Goal: Task Accomplishment & Management: Manage account settings

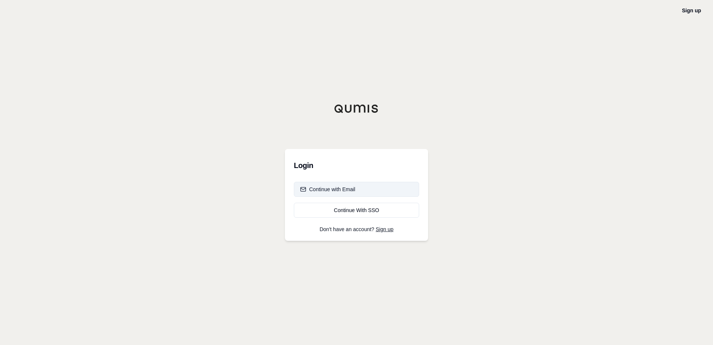
click at [358, 190] on button "Continue with Email" at bounding box center [356, 189] width 125 height 15
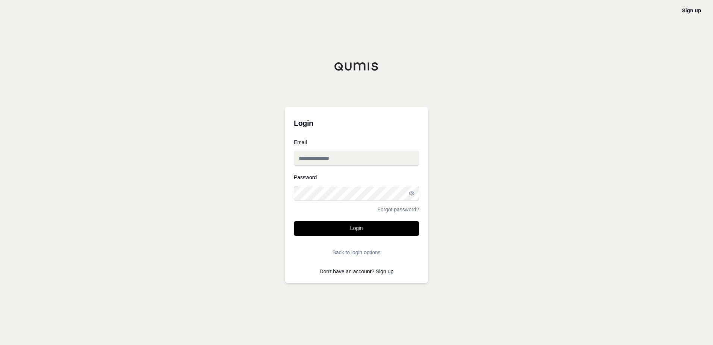
click at [364, 159] on input "Email" at bounding box center [356, 158] width 125 height 15
type input "**********"
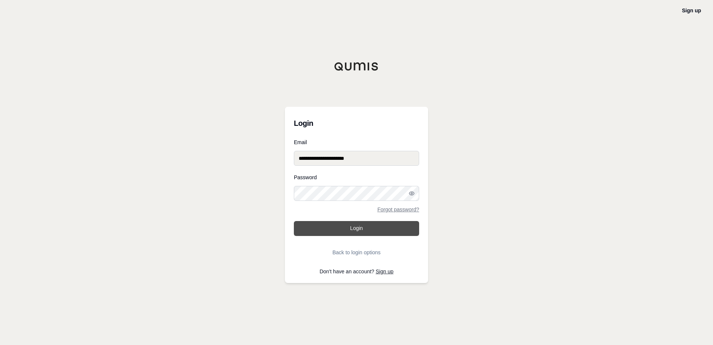
click at [380, 227] on button "Login" at bounding box center [356, 228] width 125 height 15
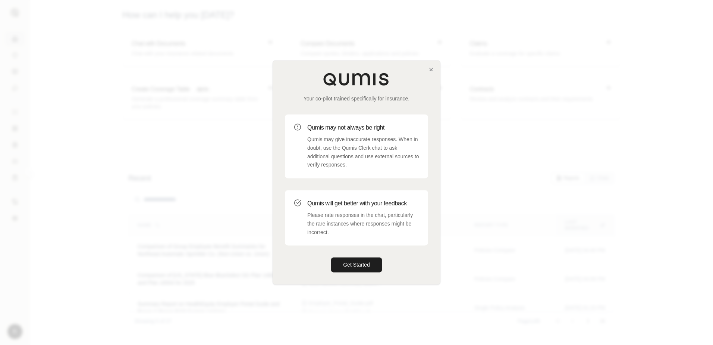
drag, startPoint x: 373, startPoint y: 263, endPoint x: 457, endPoint y: 220, distance: 95.1
click at [373, 263] on button "Get Started" at bounding box center [356, 264] width 51 height 15
